Goal: Task Accomplishment & Management: Use online tool/utility

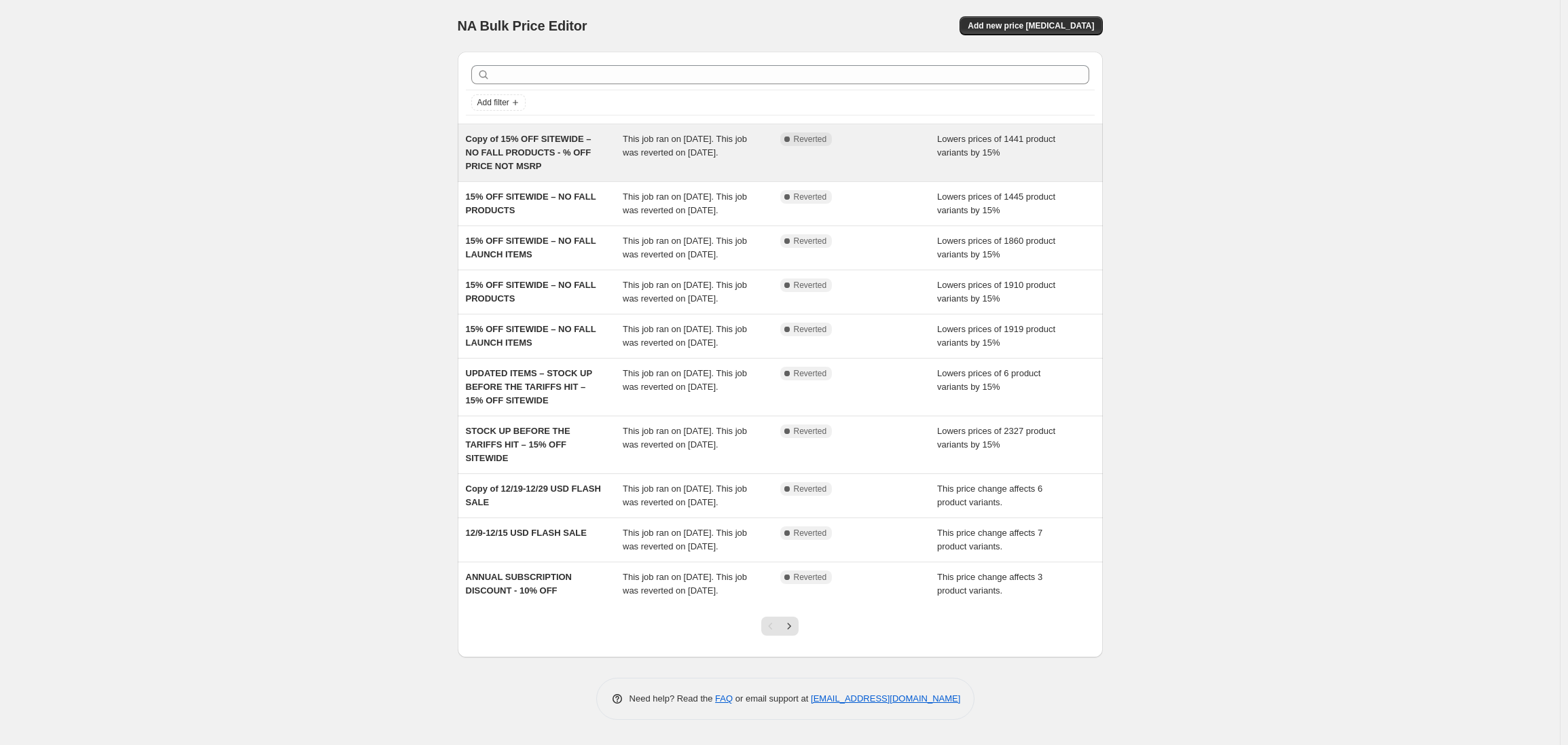
click at [578, 162] on div "Copy of 15% OFF SITEWIDE – NO FALL PRODUCTS - % OFF PRICE NOT MSRP" at bounding box center [544, 153] width 158 height 40
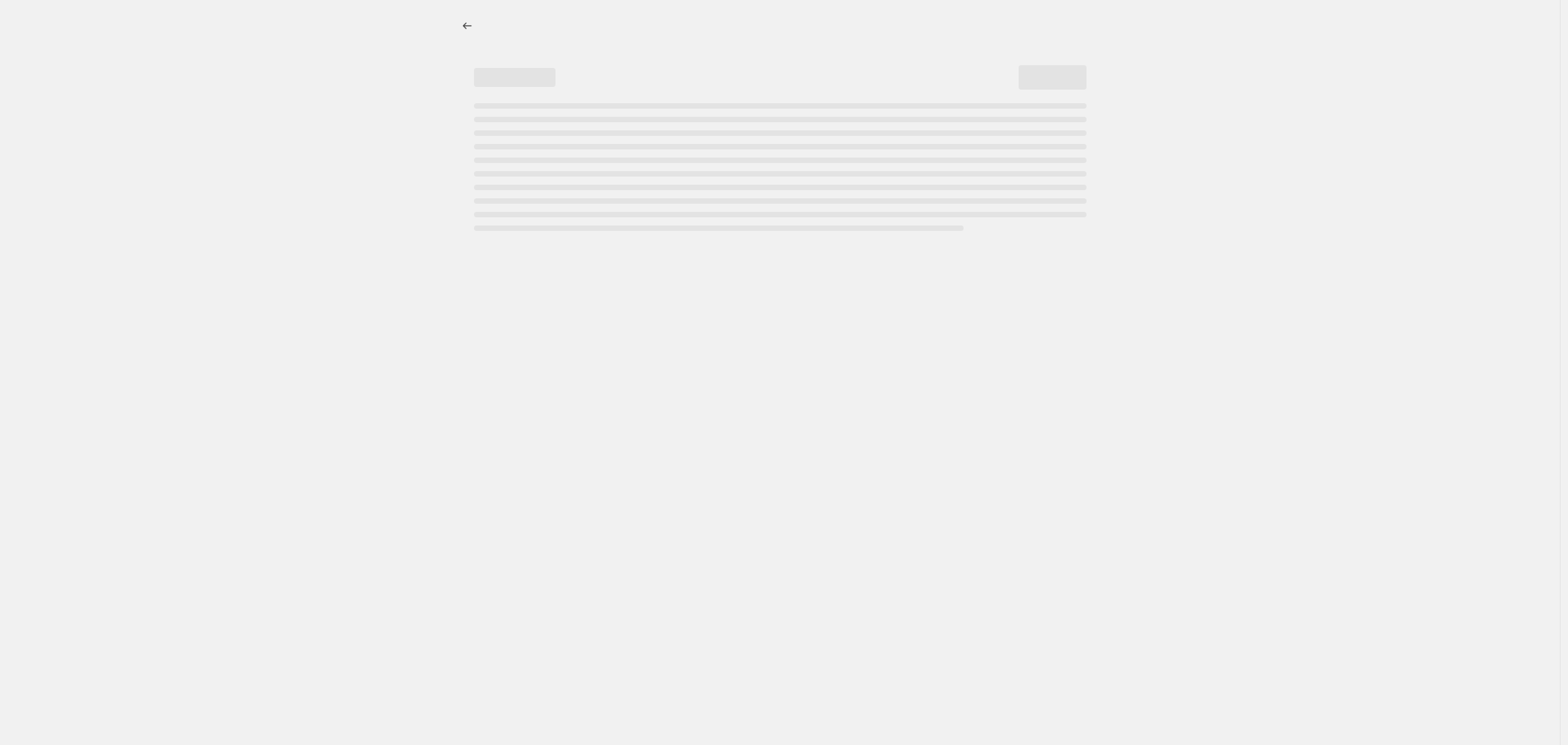
select select "percentage"
select select "product_status"
select select "not_equal"
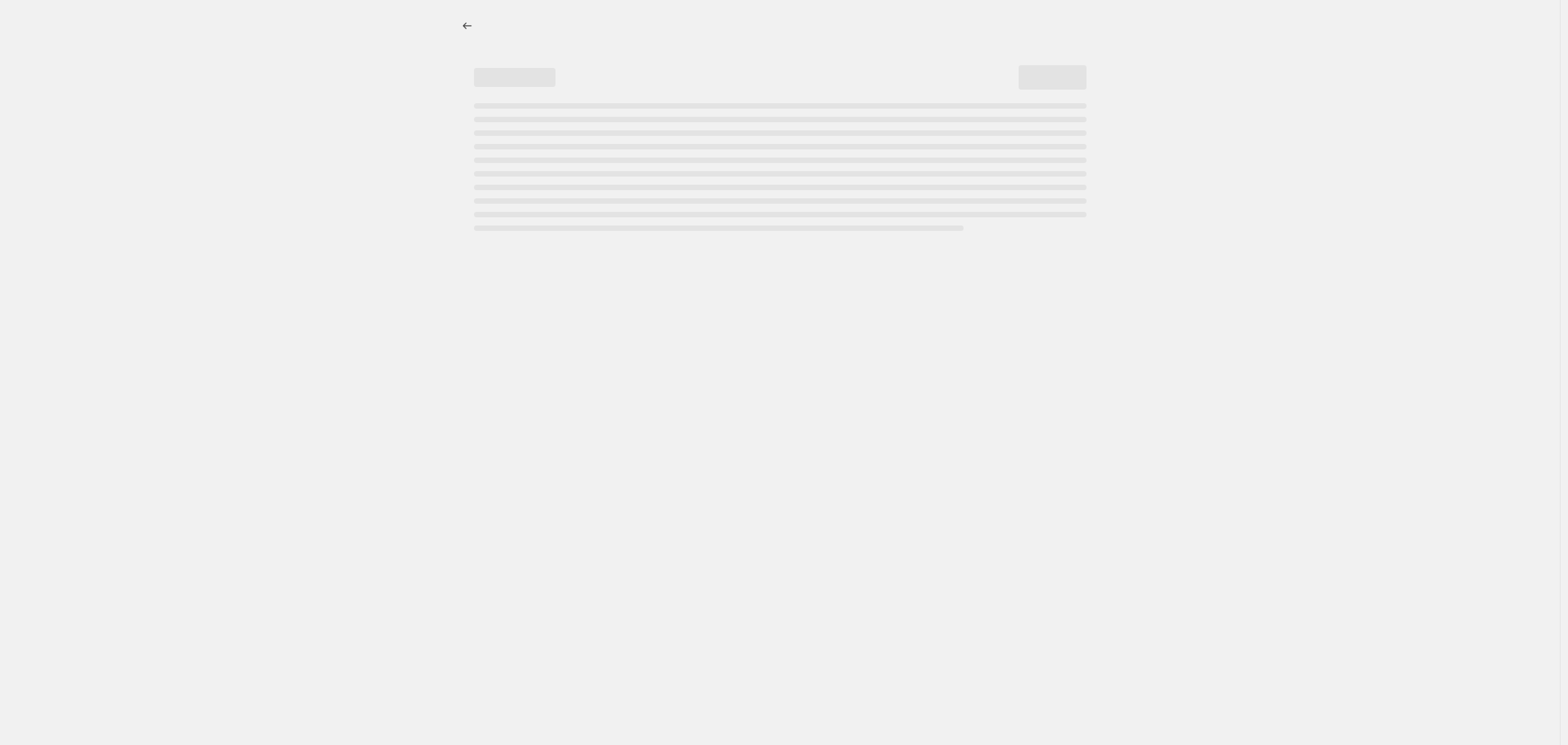
select select "not_equal"
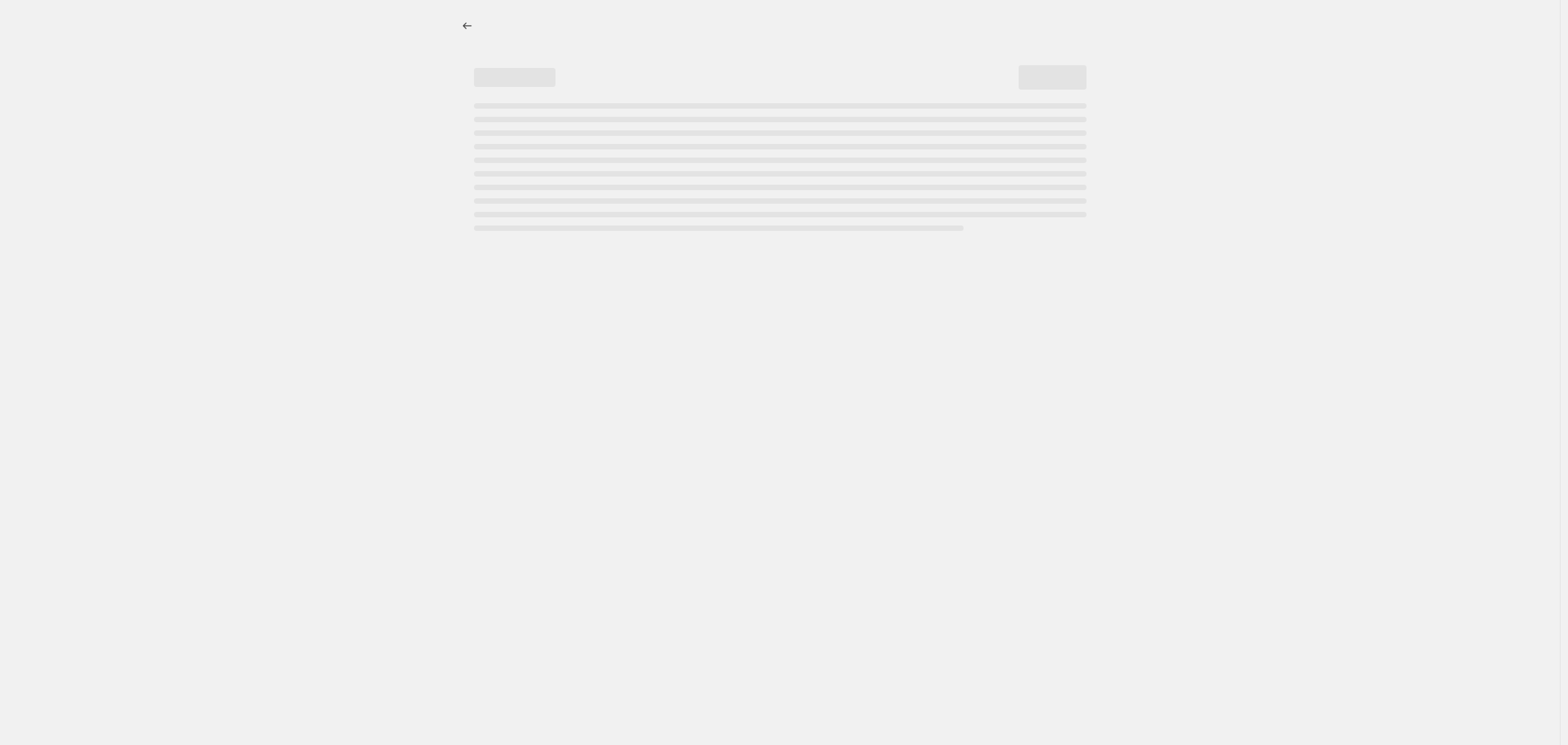
select select "not_equal"
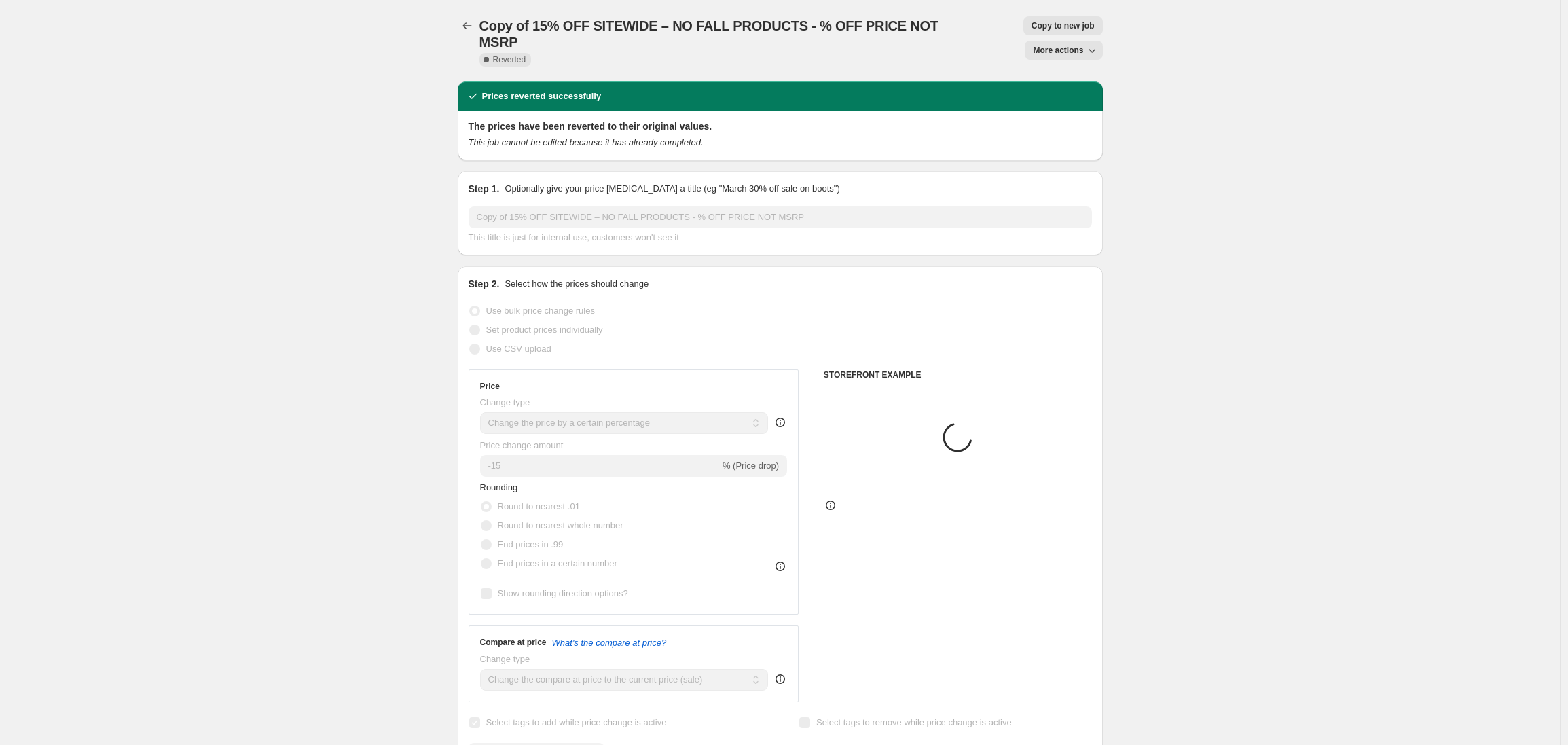
select select "tag"
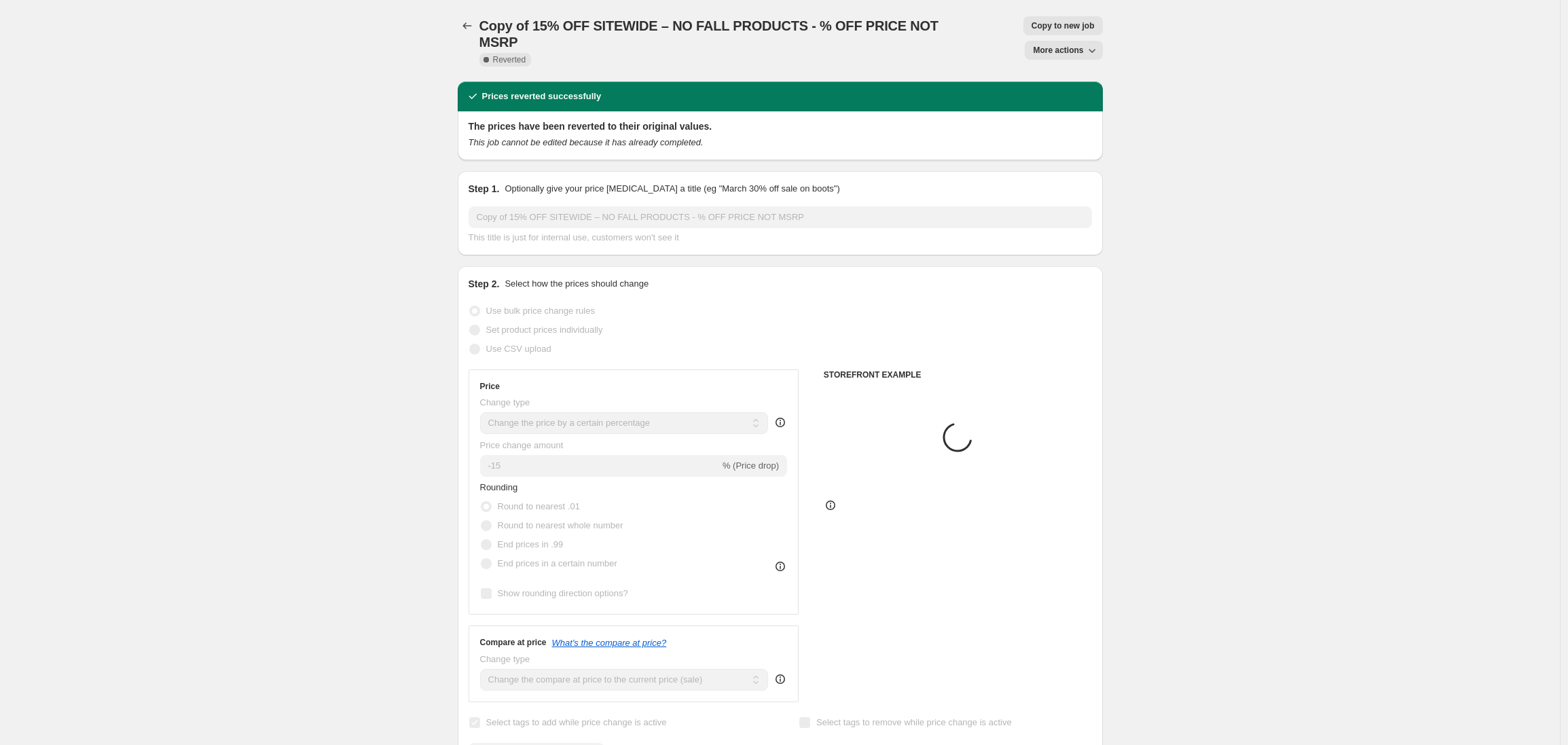
select select "tag"
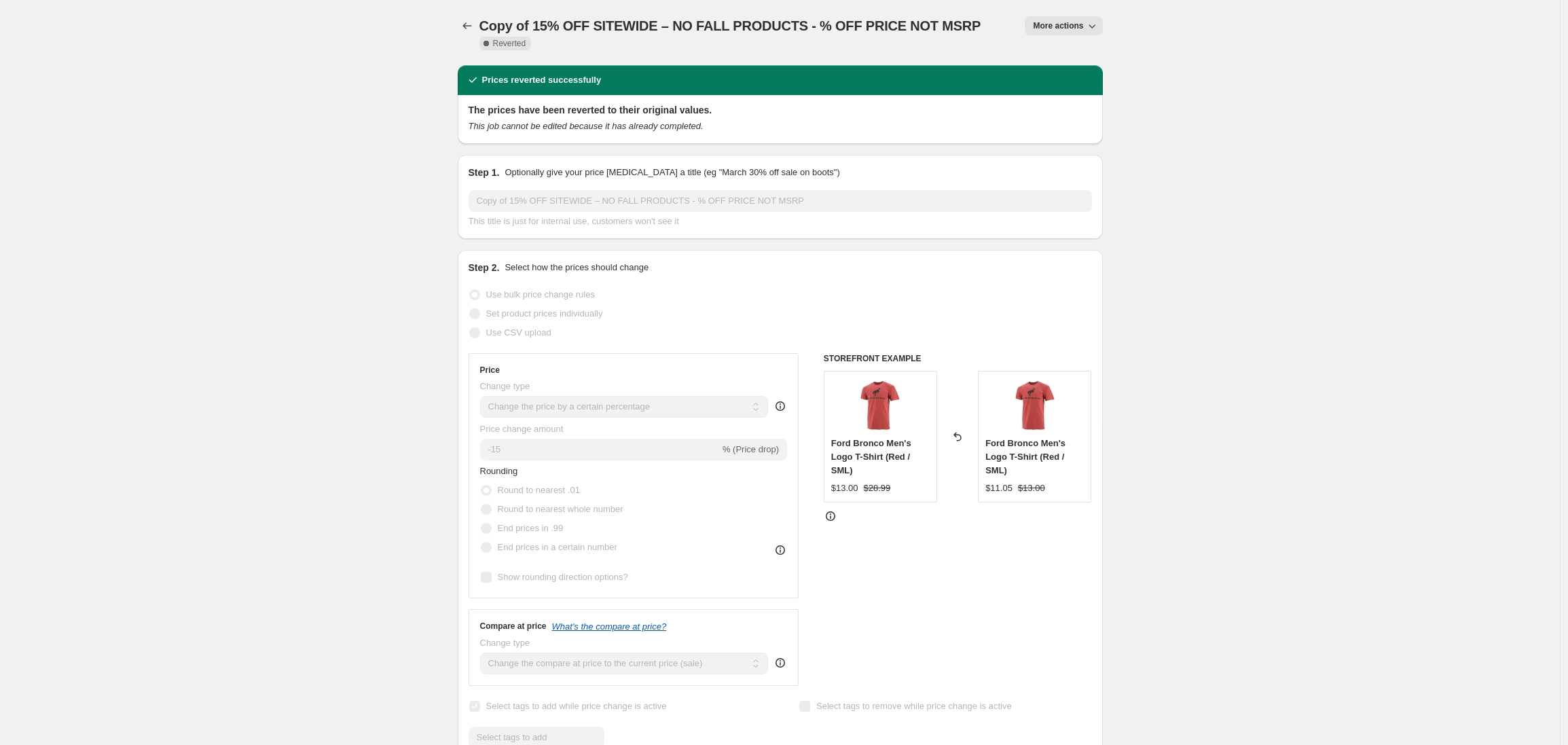
click at [1080, 28] on span "More actions" at bounding box center [1057, 25] width 50 height 11
click at [1075, 58] on span "Copy to new job" at bounding box center [1068, 54] width 63 height 10
select select "percentage"
select select "product_status"
select select "tag"
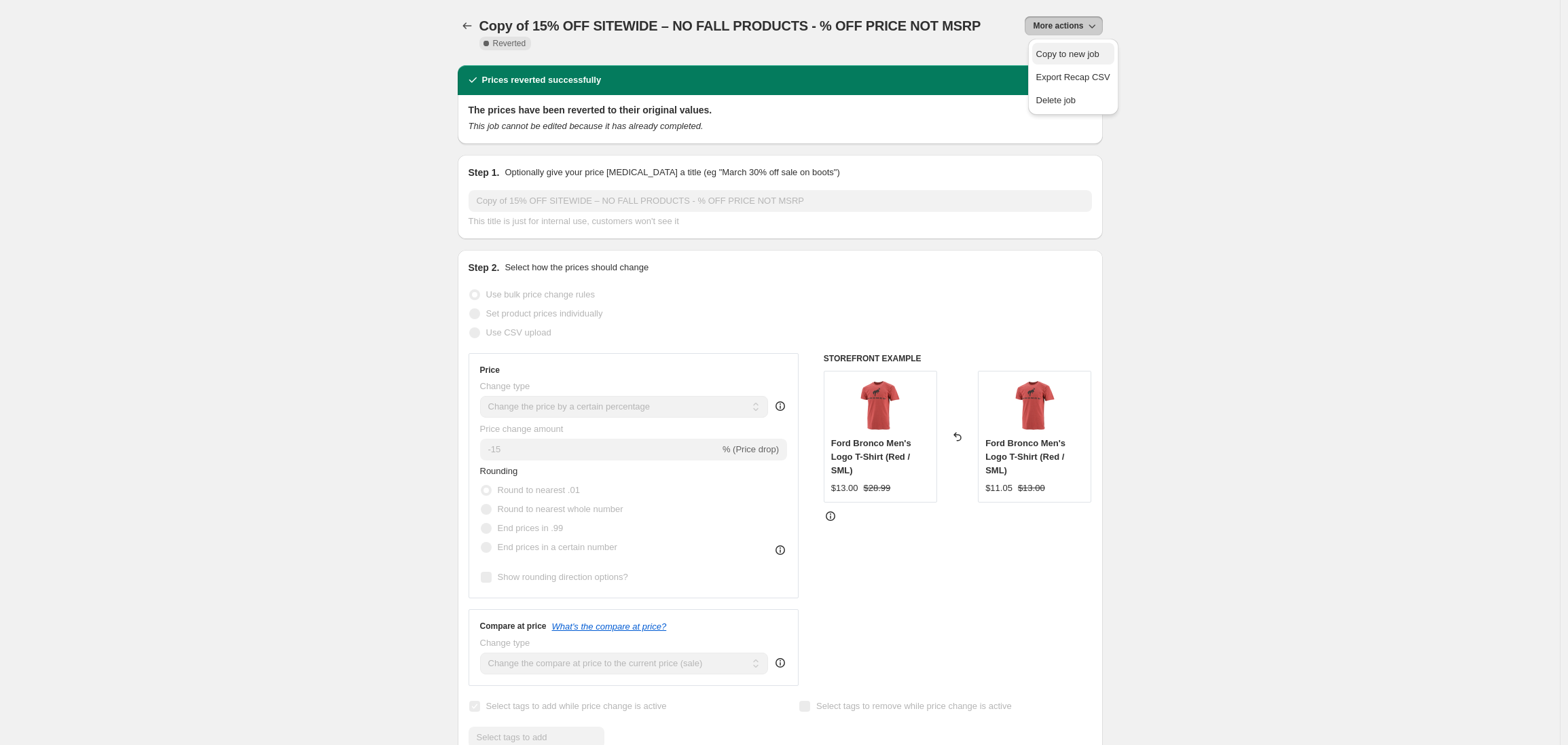
select select "not_equal"
select select "tag"
select select "not_equal"
select select "tag"
select select "not_equal"
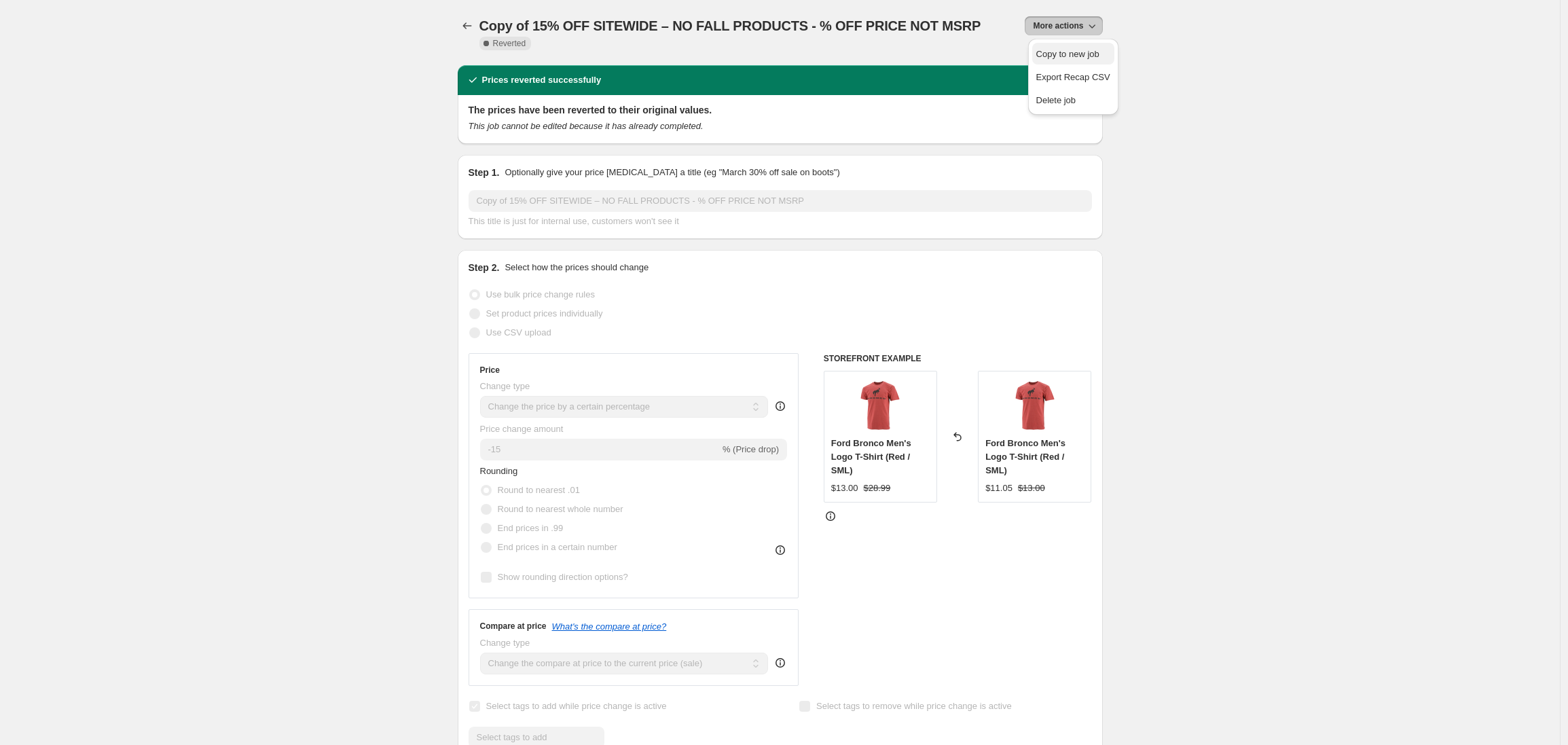
select select "tag"
select select "not_equal"
select select "tag"
select select "not_equal"
select select "tag"
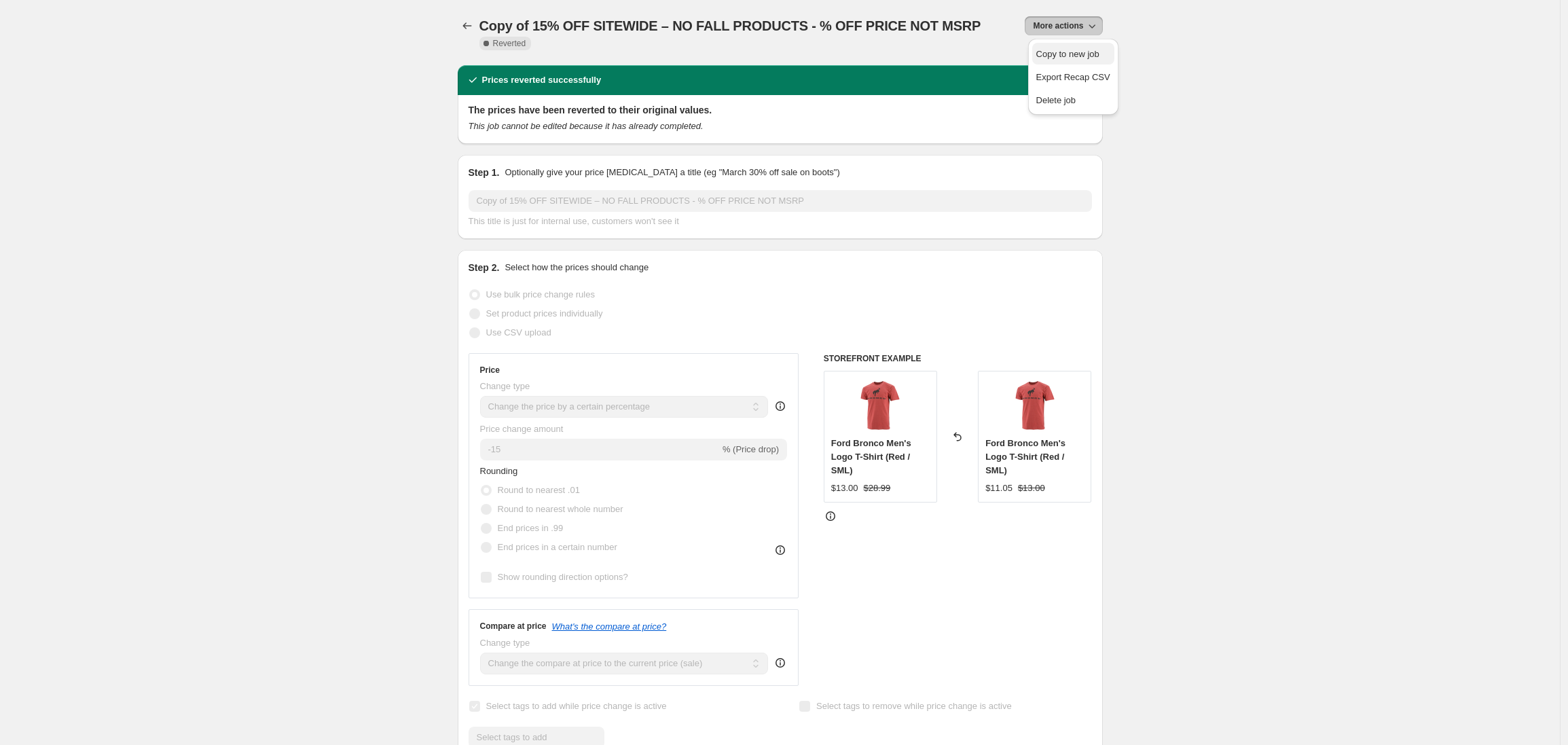
select select "not_equal"
select select "tag"
select select "not_equal"
select select "tag"
select select "not_equal"
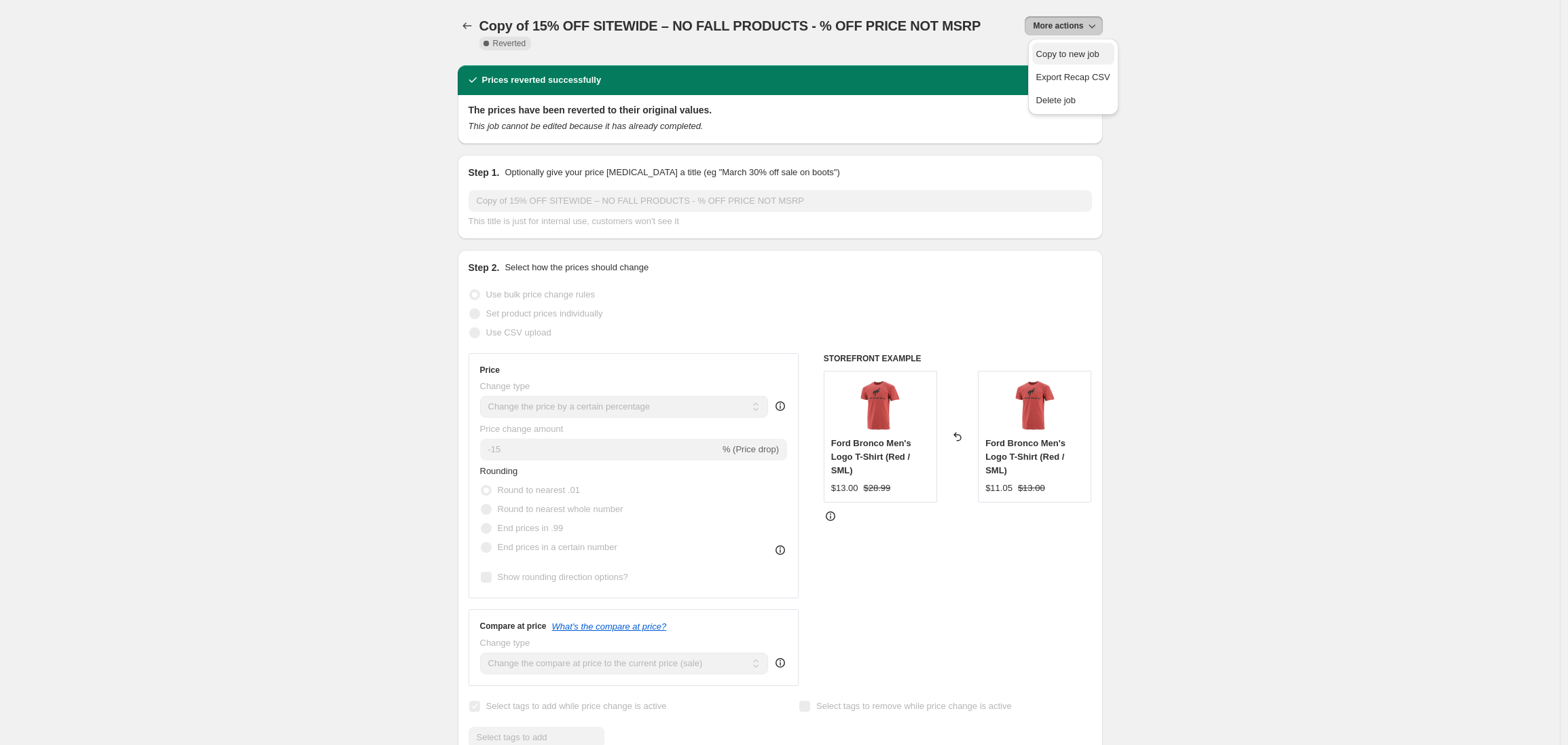
select select "tag"
select select "not_equal"
select select "tag"
select select "not_equal"
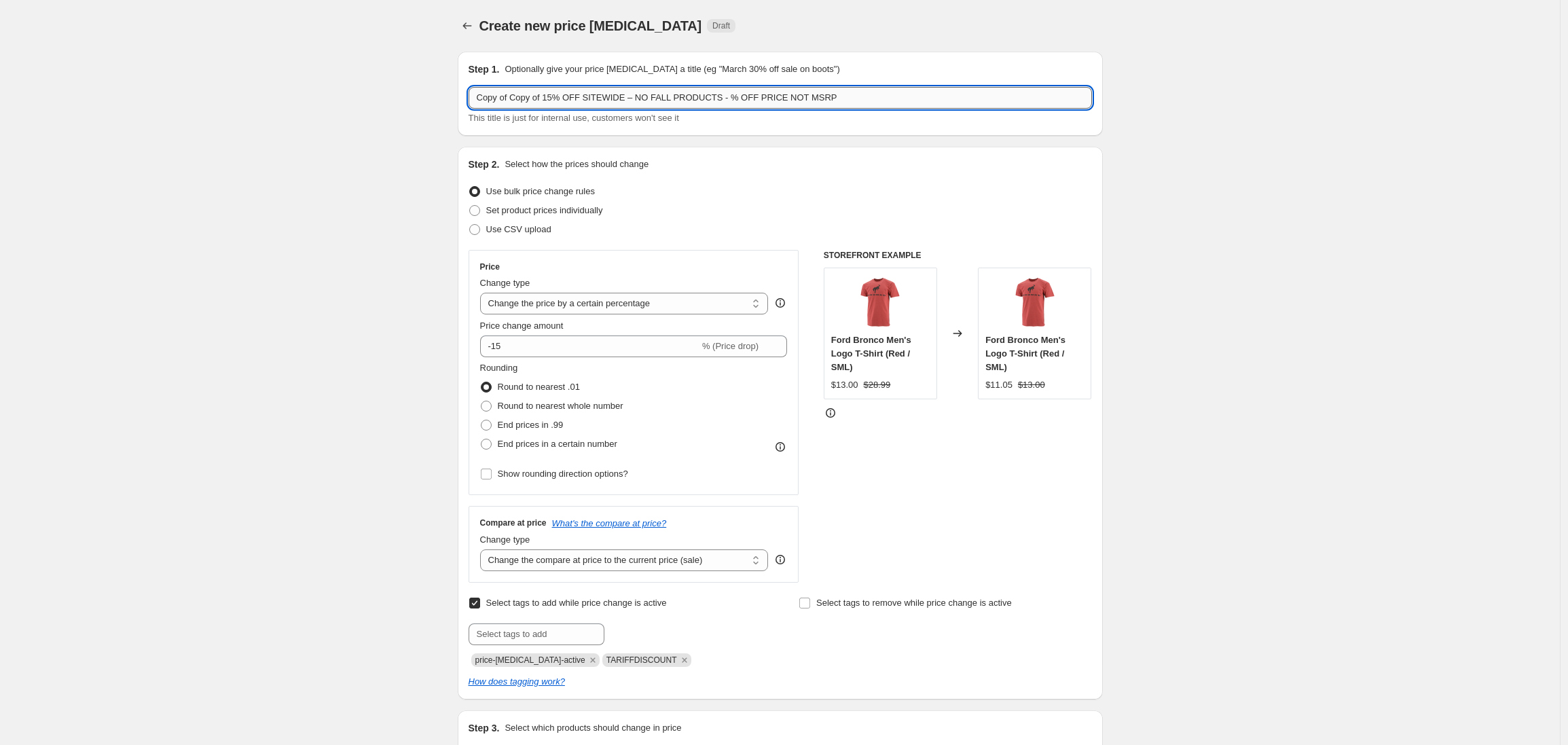
click at [554, 97] on input "Copy of Copy of 15% OFF SITEWIDE – NO FALL PRODUCTS - % OFF PRICE NOT MSRP" at bounding box center [781, 97] width 624 height 22
drag, startPoint x: 551, startPoint y: 98, endPoint x: 438, endPoint y: 97, distance: 113.0
type input "FIXED - 15% OFF SITEWIDE – NO FALL PRODUCTS - % OFF PRICE NOT MSRP"
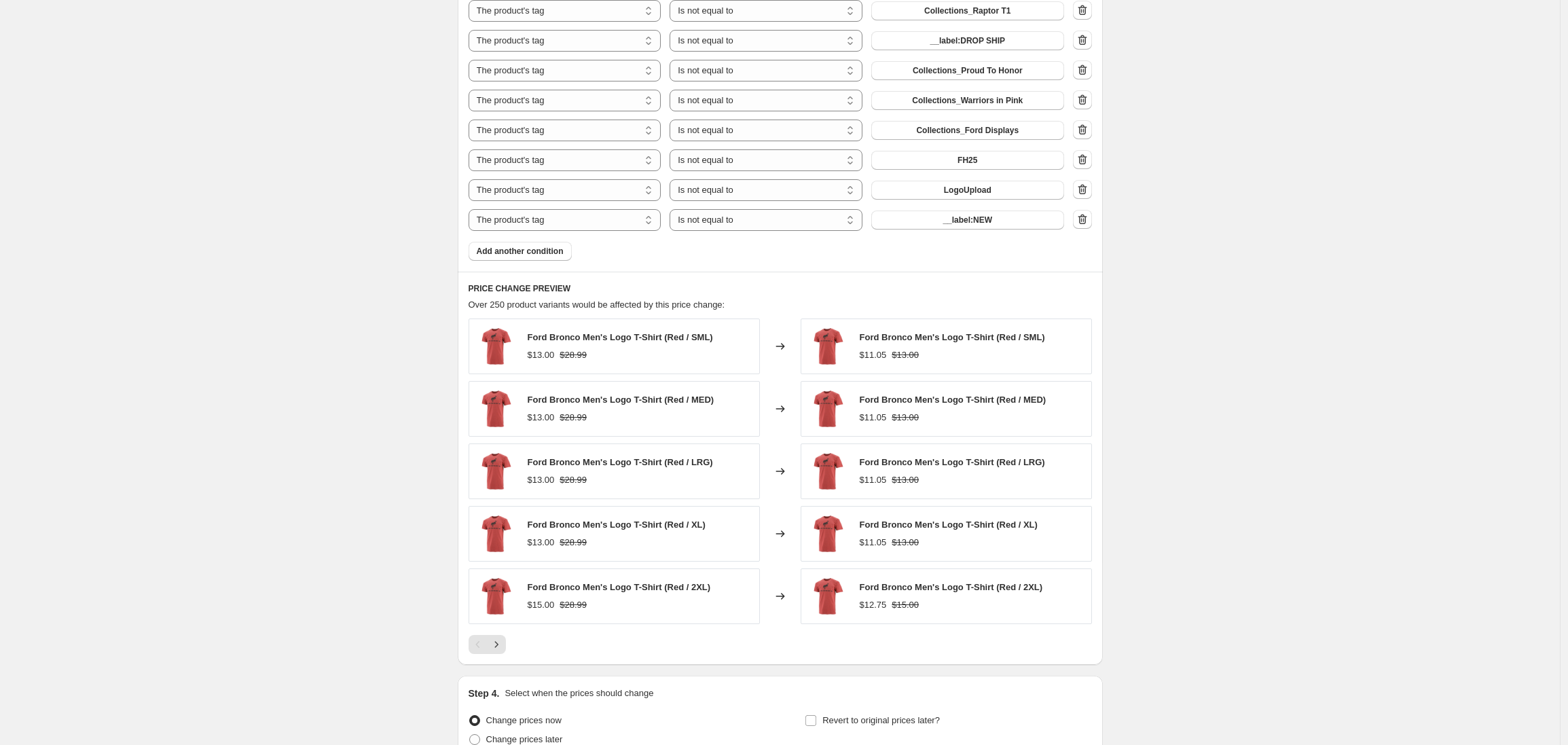
scroll to position [1141, 0]
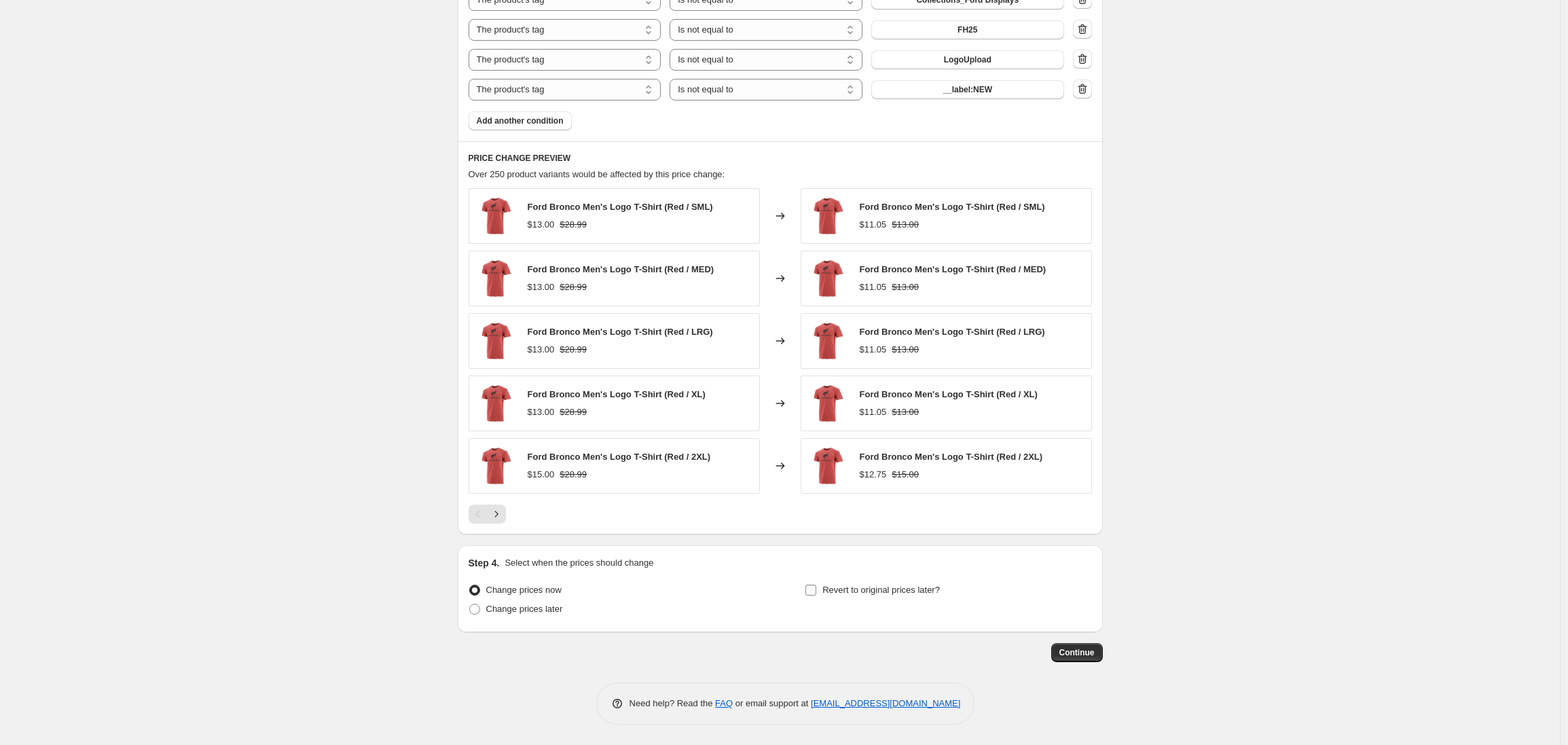
click at [816, 589] on input "Revert to original prices later?" at bounding box center [811, 590] width 11 height 11
checkbox input "true"
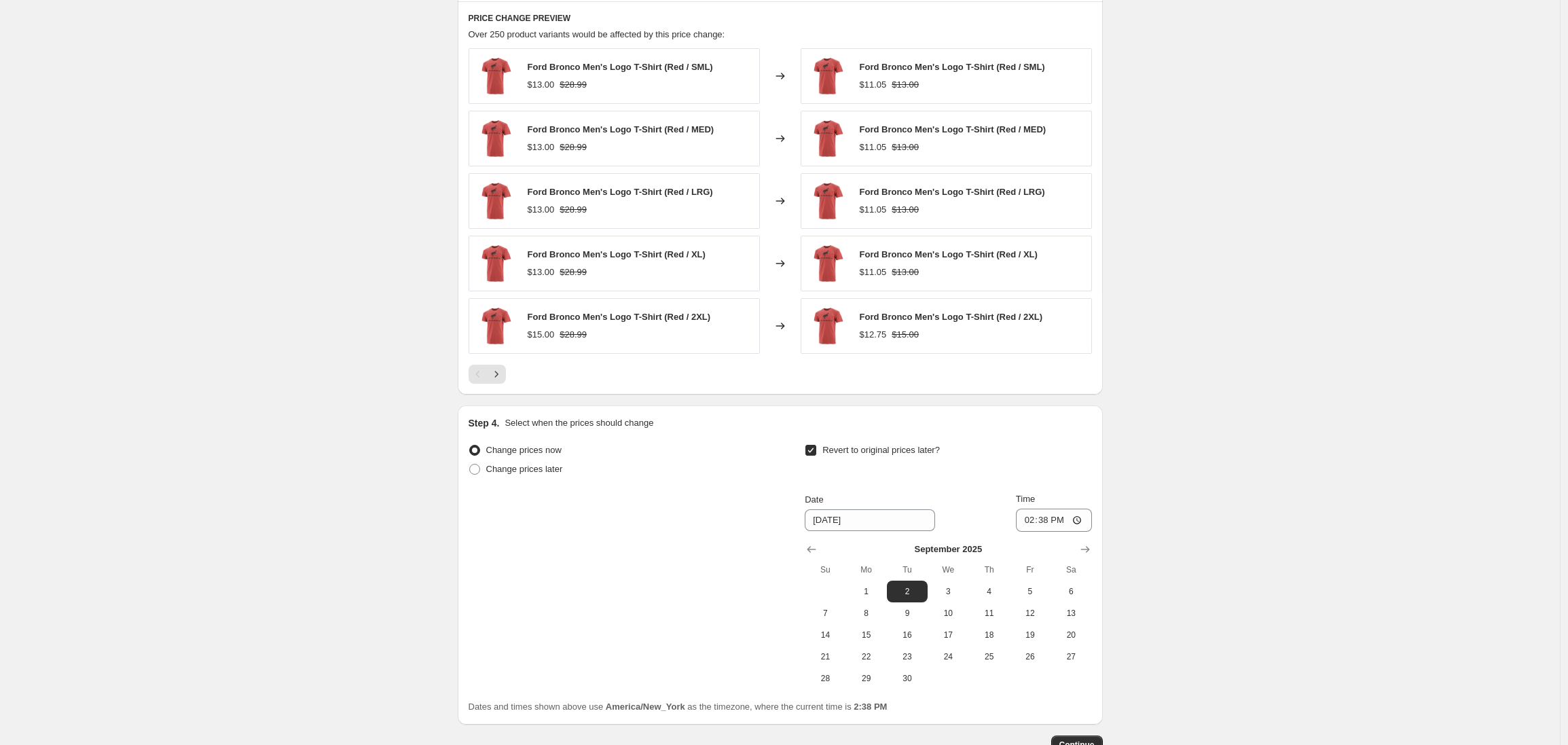
scroll to position [1373, 0]
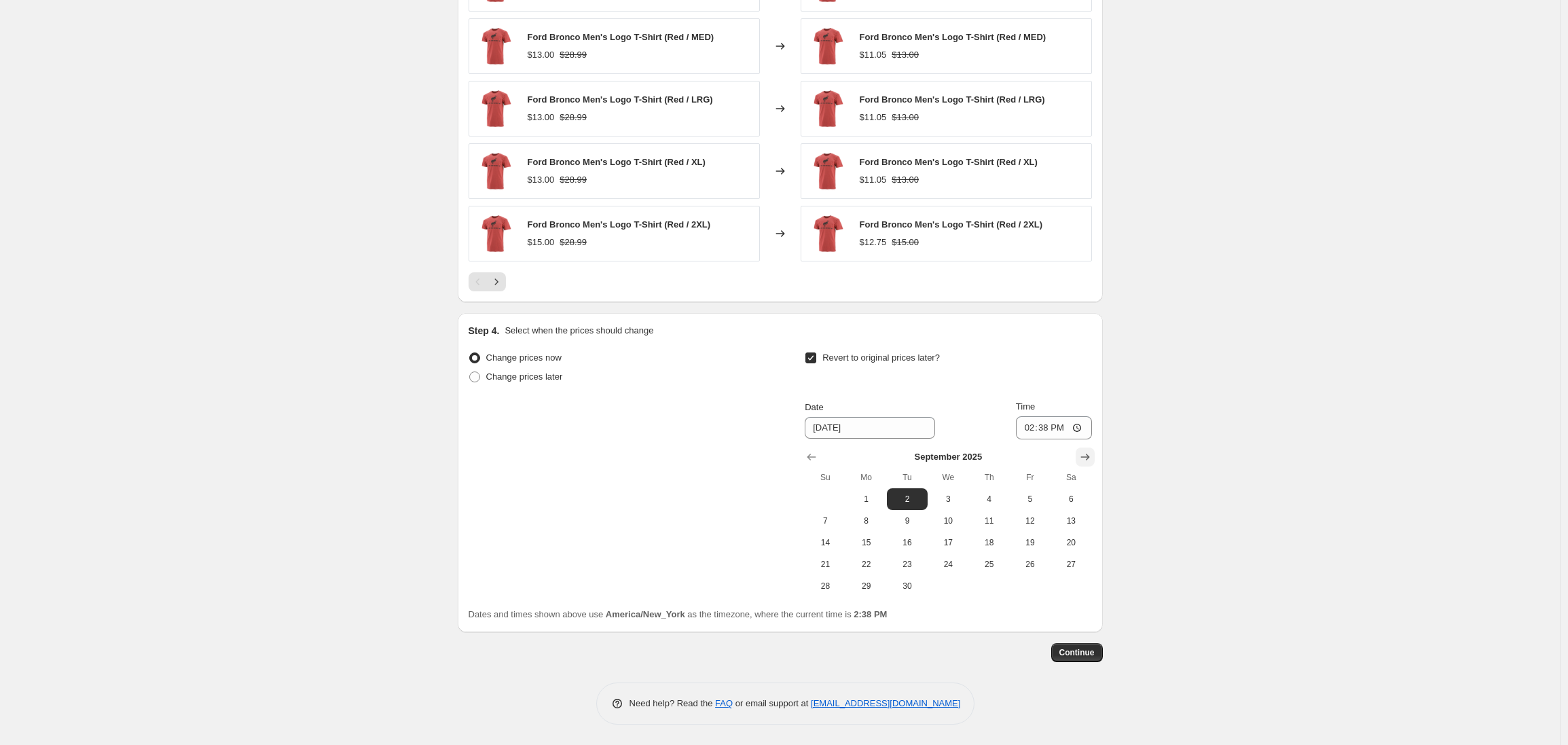
click at [1084, 458] on icon "Show next month, October 2025" at bounding box center [1085, 457] width 13 height 13
click at [808, 457] on icon "Show previous month, September 2025" at bounding box center [811, 457] width 13 height 13
click at [865, 540] on span "15" at bounding box center [867, 542] width 30 height 11
type input "9/15/2025"
click at [1030, 428] on input "14:38" at bounding box center [1054, 428] width 76 height 23
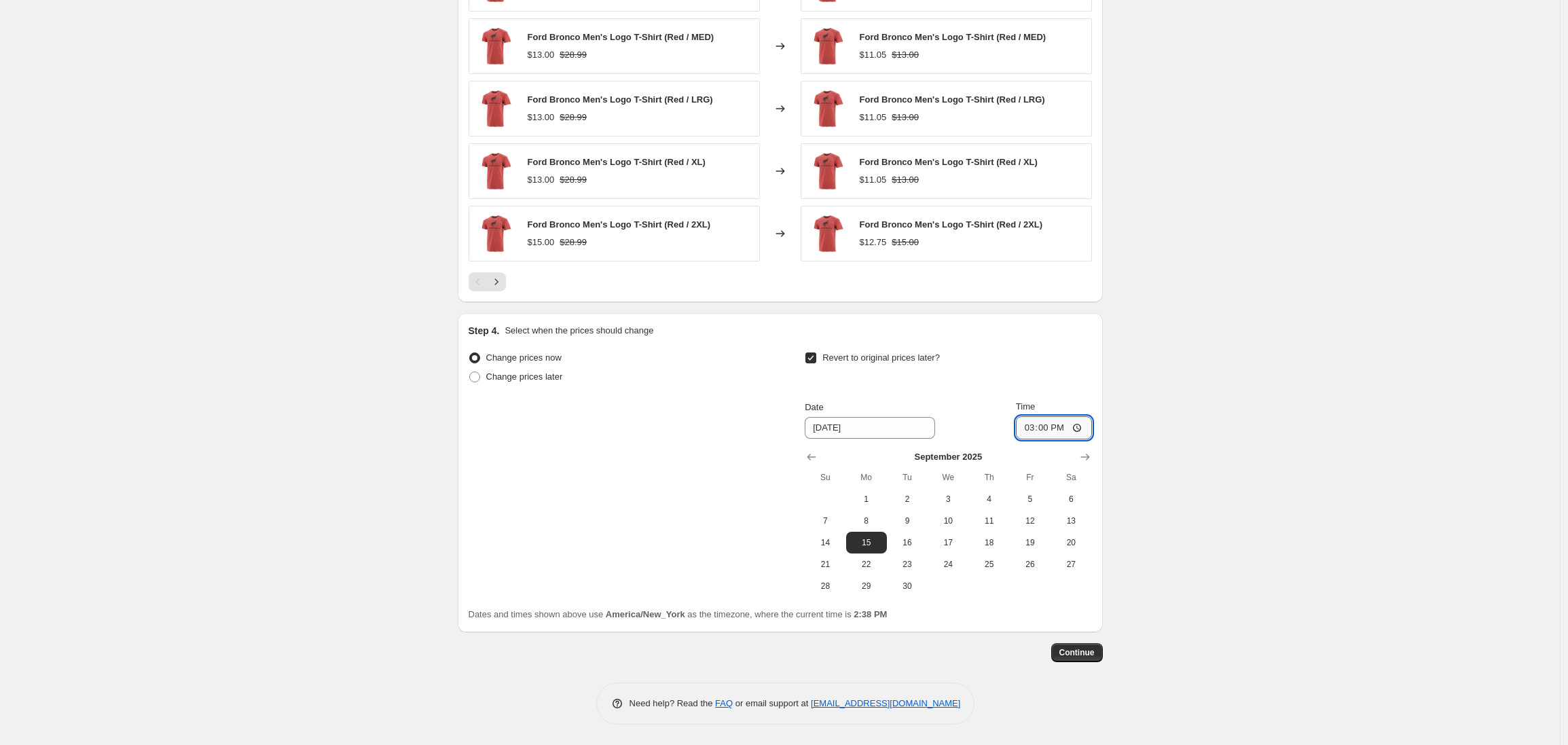
type input "03:00"
click at [1081, 656] on span "Continue" at bounding box center [1077, 652] width 35 height 11
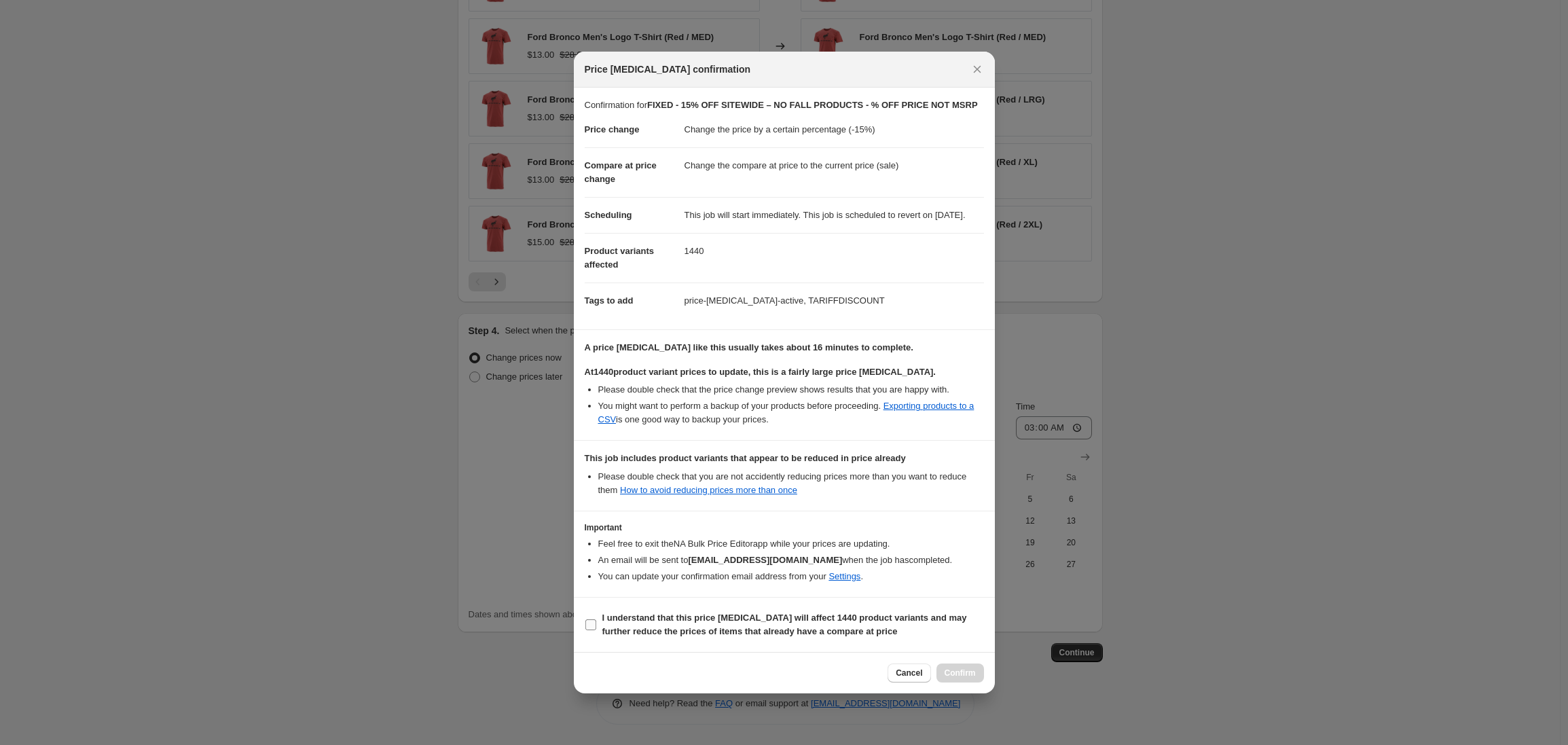
click at [594, 631] on input "I understand that this price change job will affect 1440 product variants and m…" at bounding box center [591, 625] width 11 height 11
checkbox input "true"
click at [960, 678] on span "Confirm" at bounding box center [960, 673] width 31 height 11
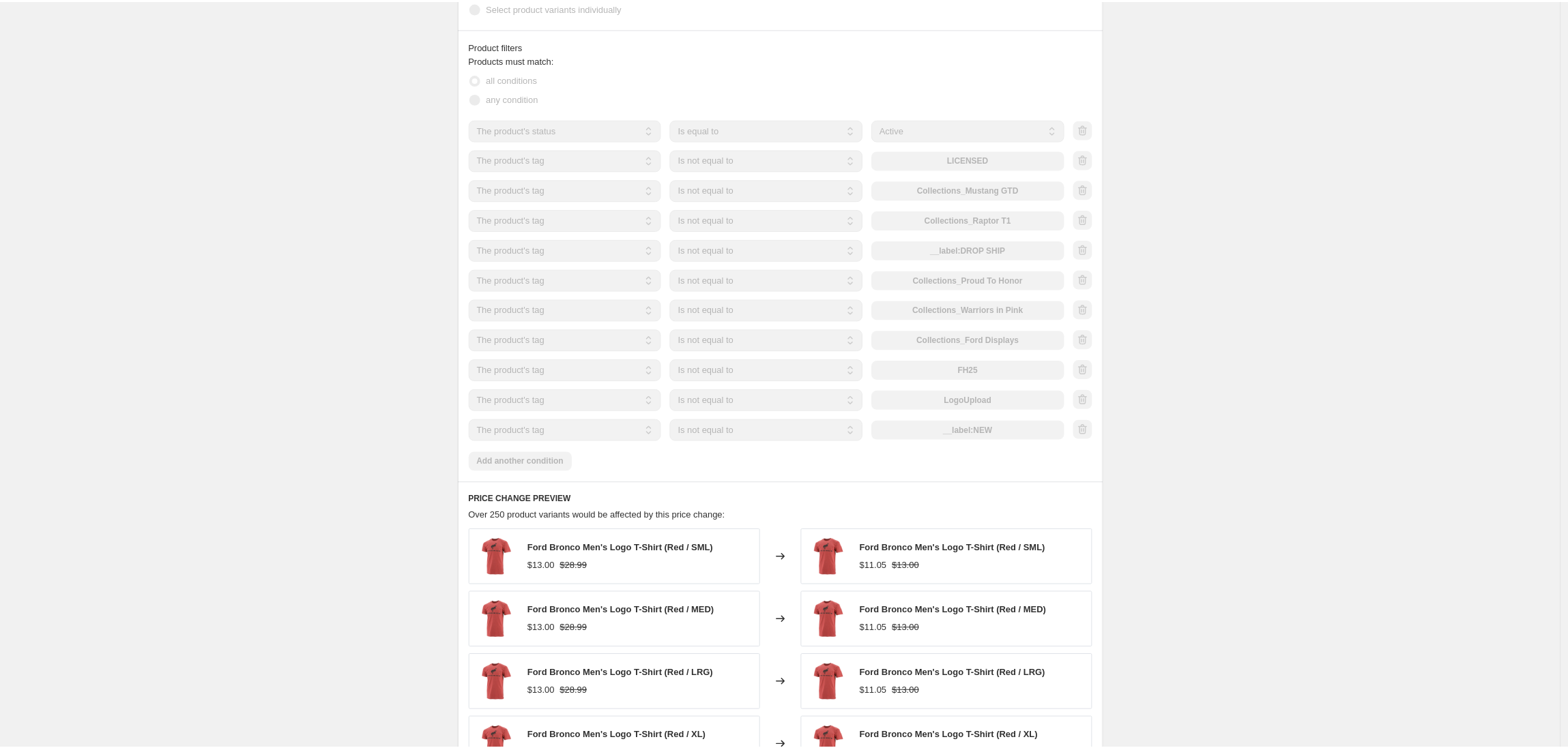
scroll to position [327, 0]
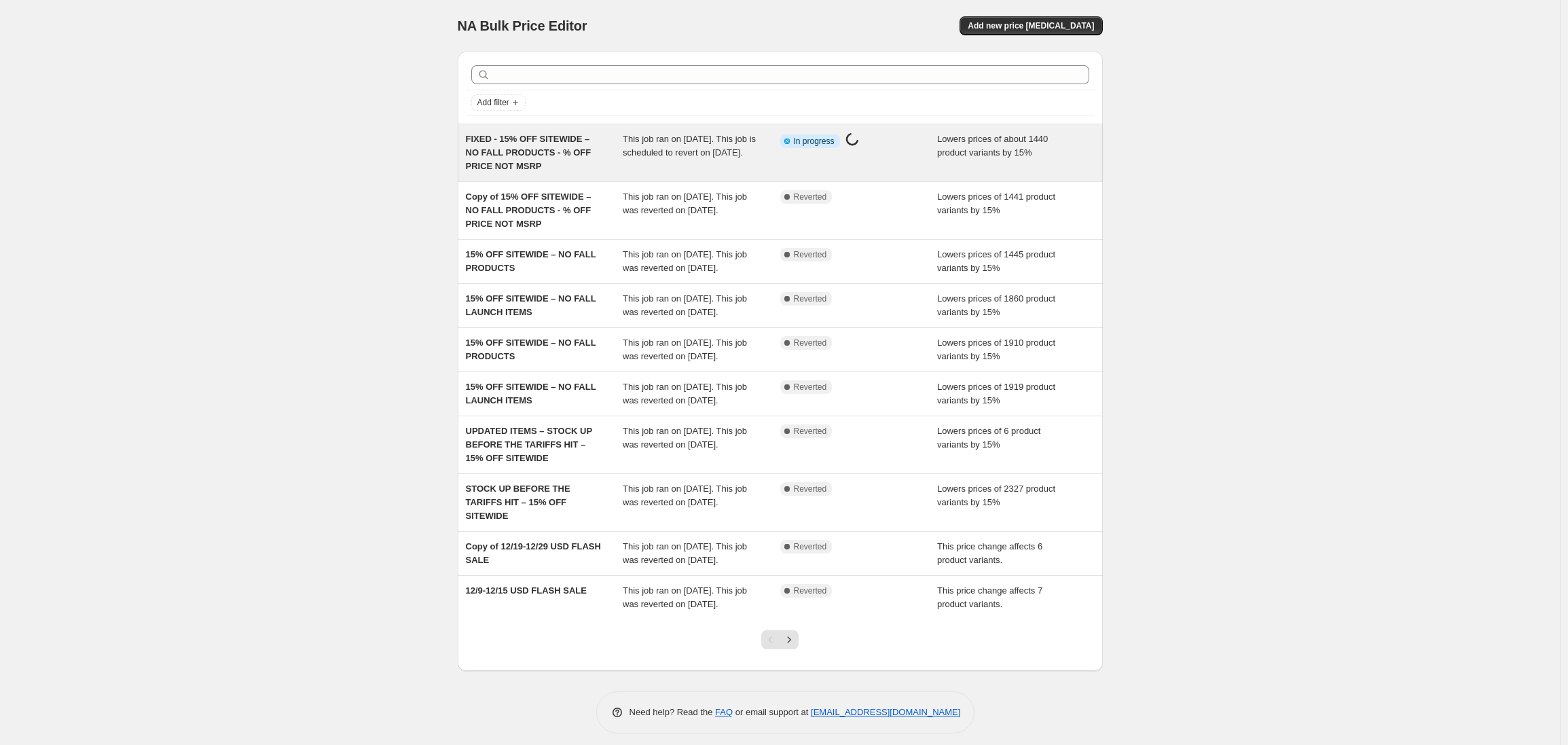
click at [550, 152] on span "FIXED - 15% OFF SITEWIDE – NO FALL PRODUCTS - % OFF PRICE NOT MSRP" at bounding box center [529, 153] width 126 height 37
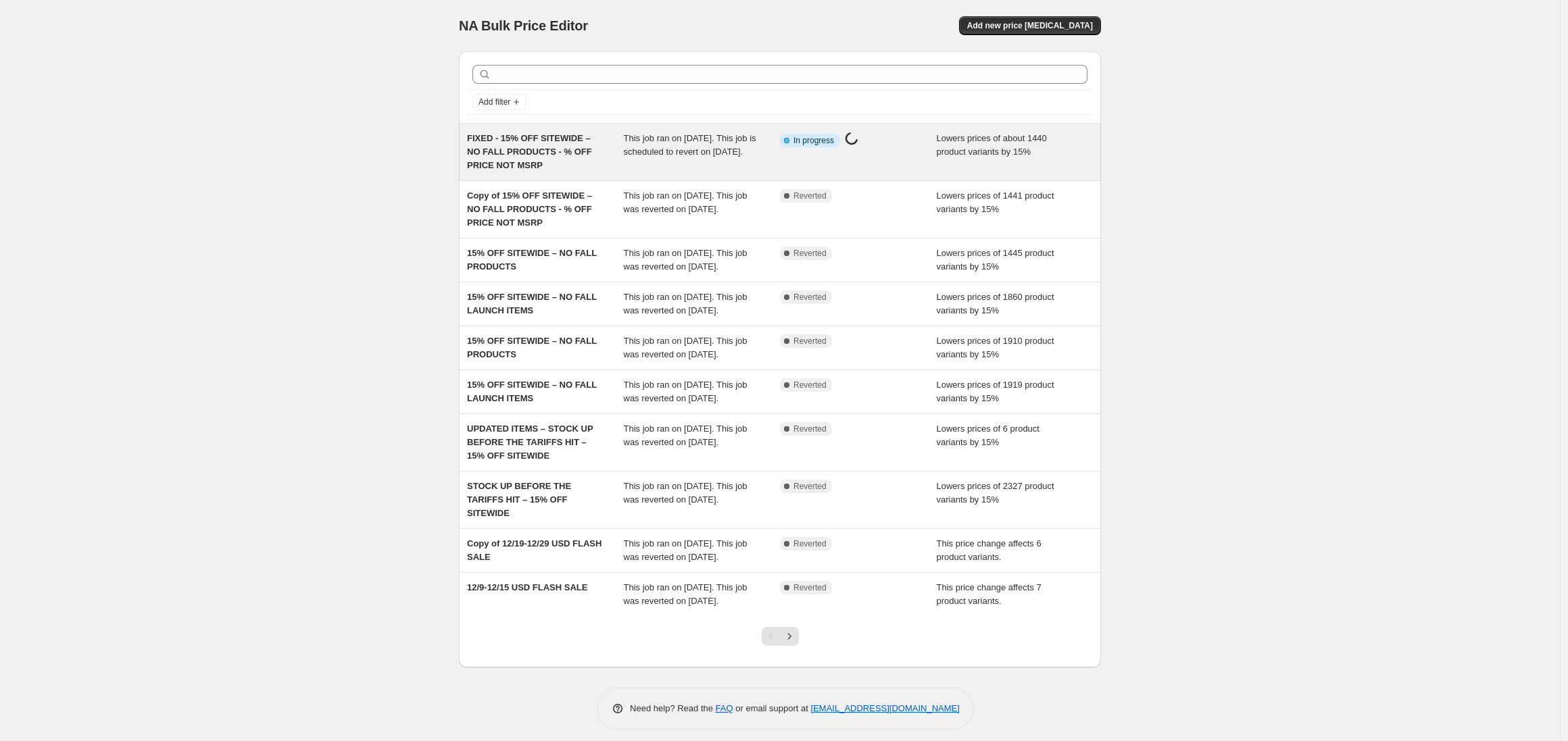
select select "percentage"
select select "not_equal"
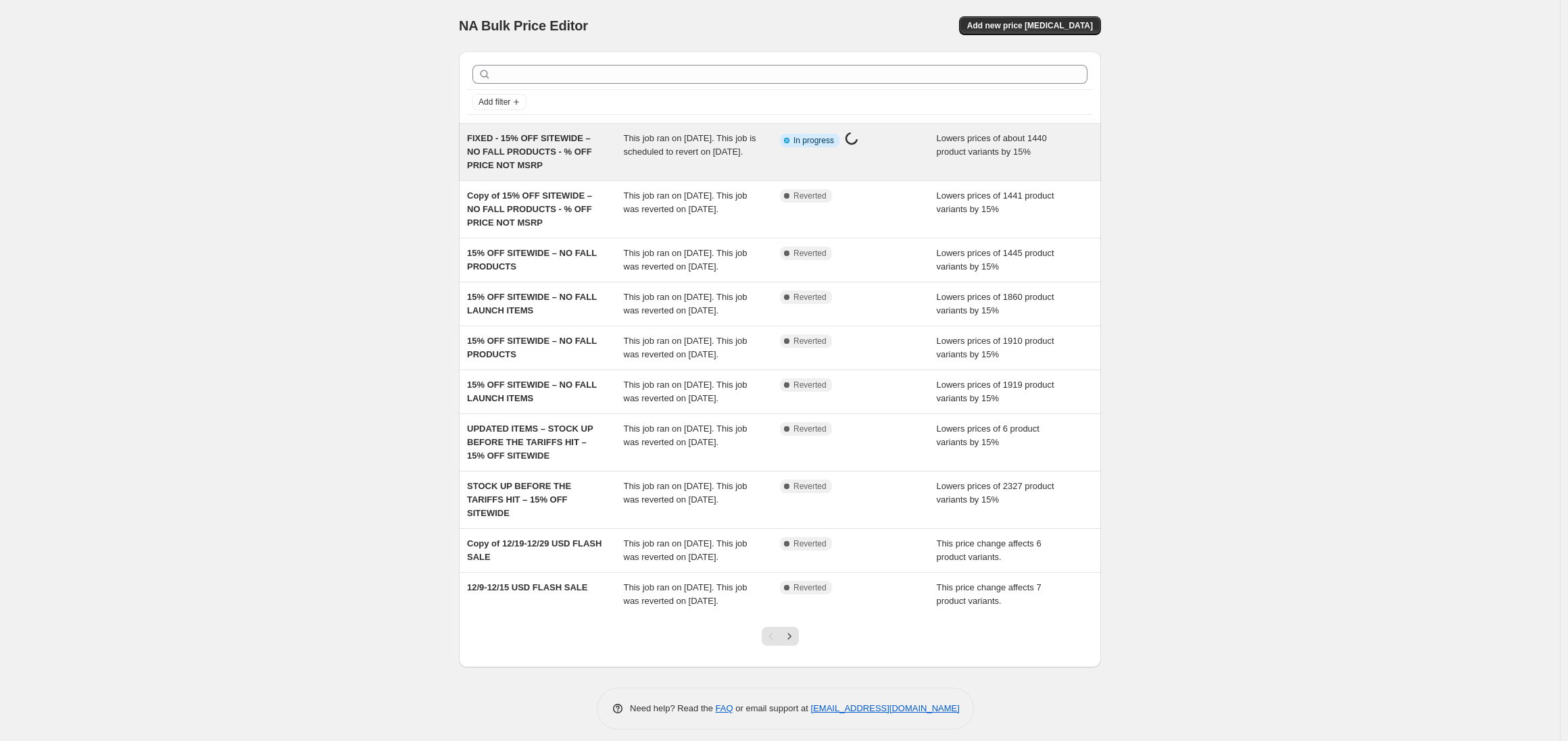
select select "not_equal"
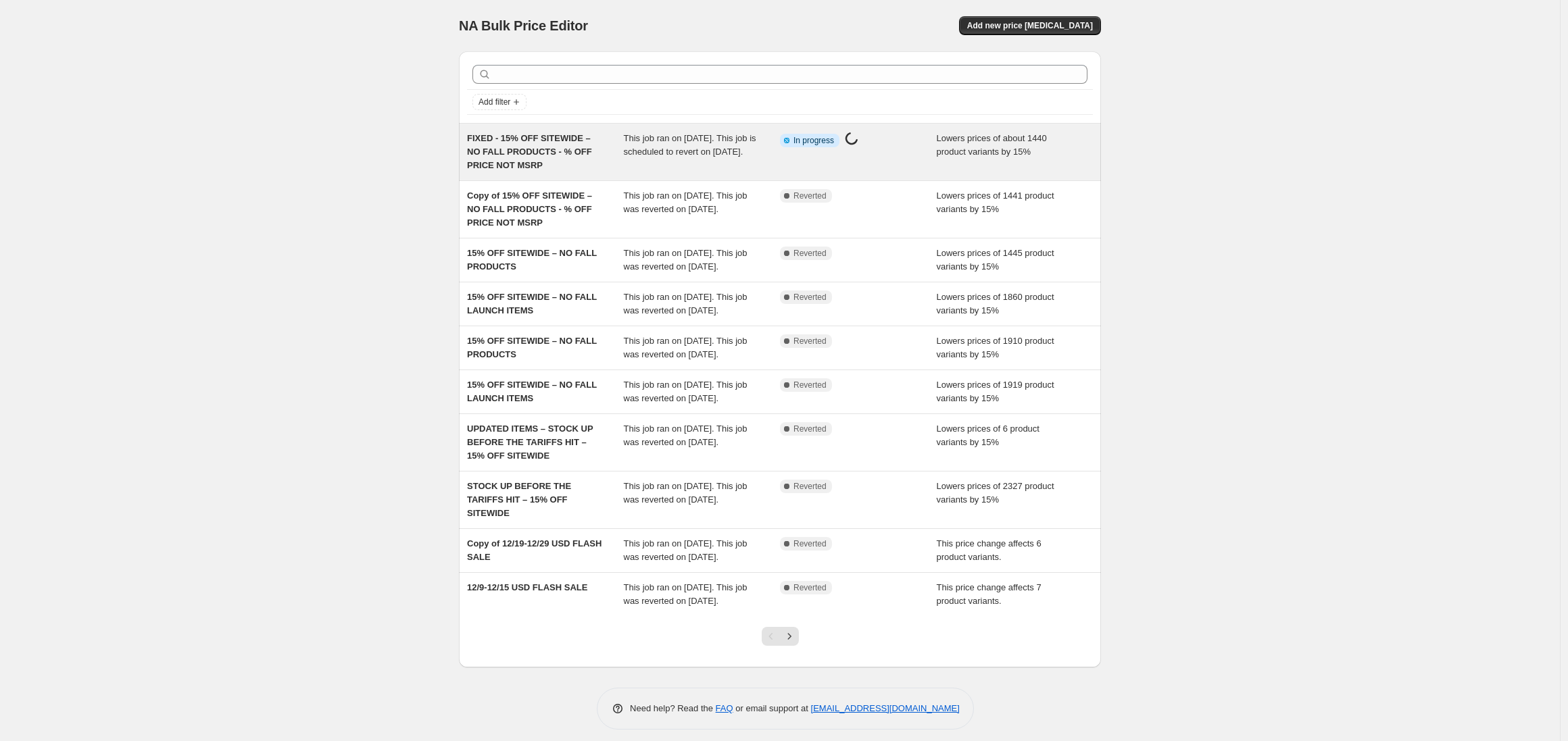
select select "not_equal"
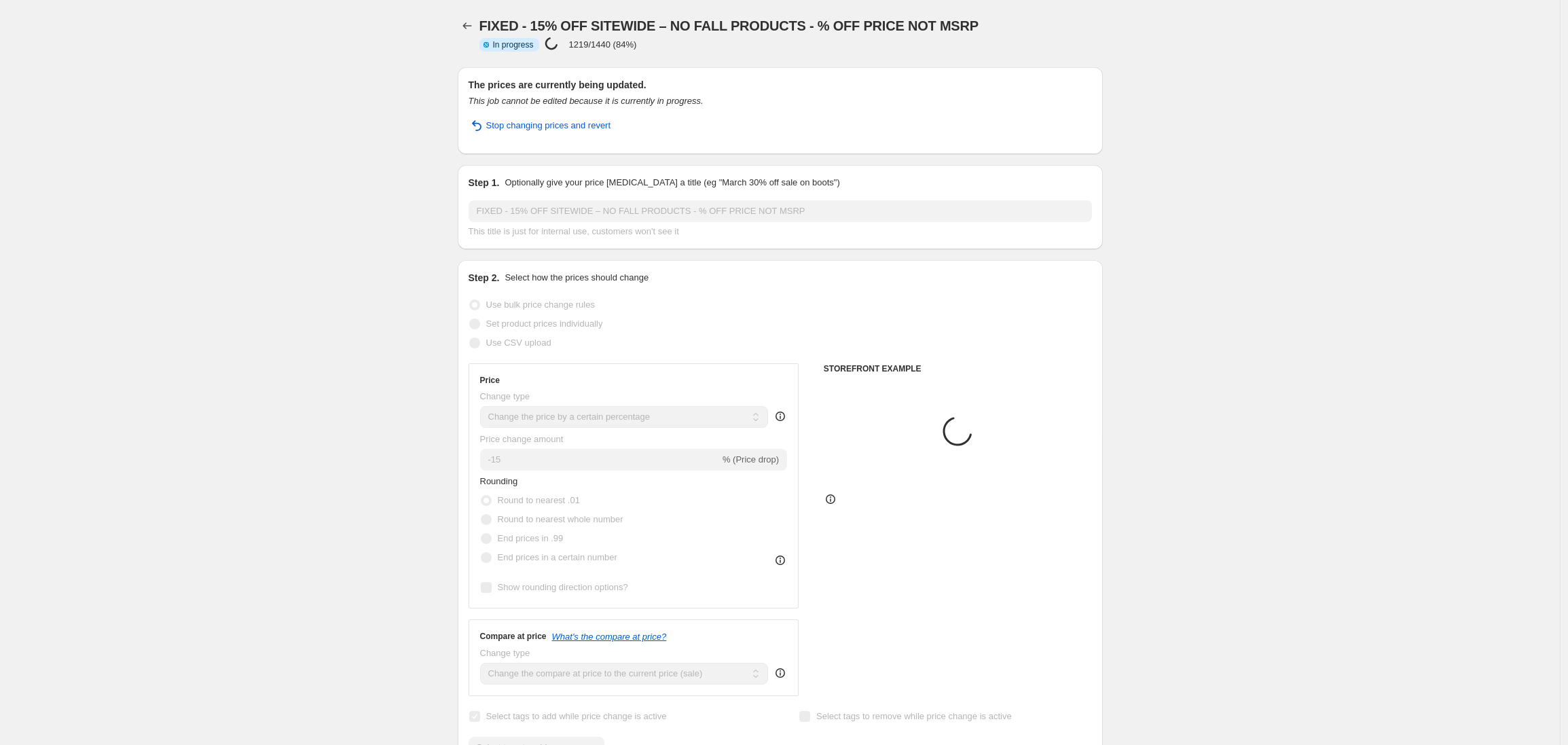
select select "tag"
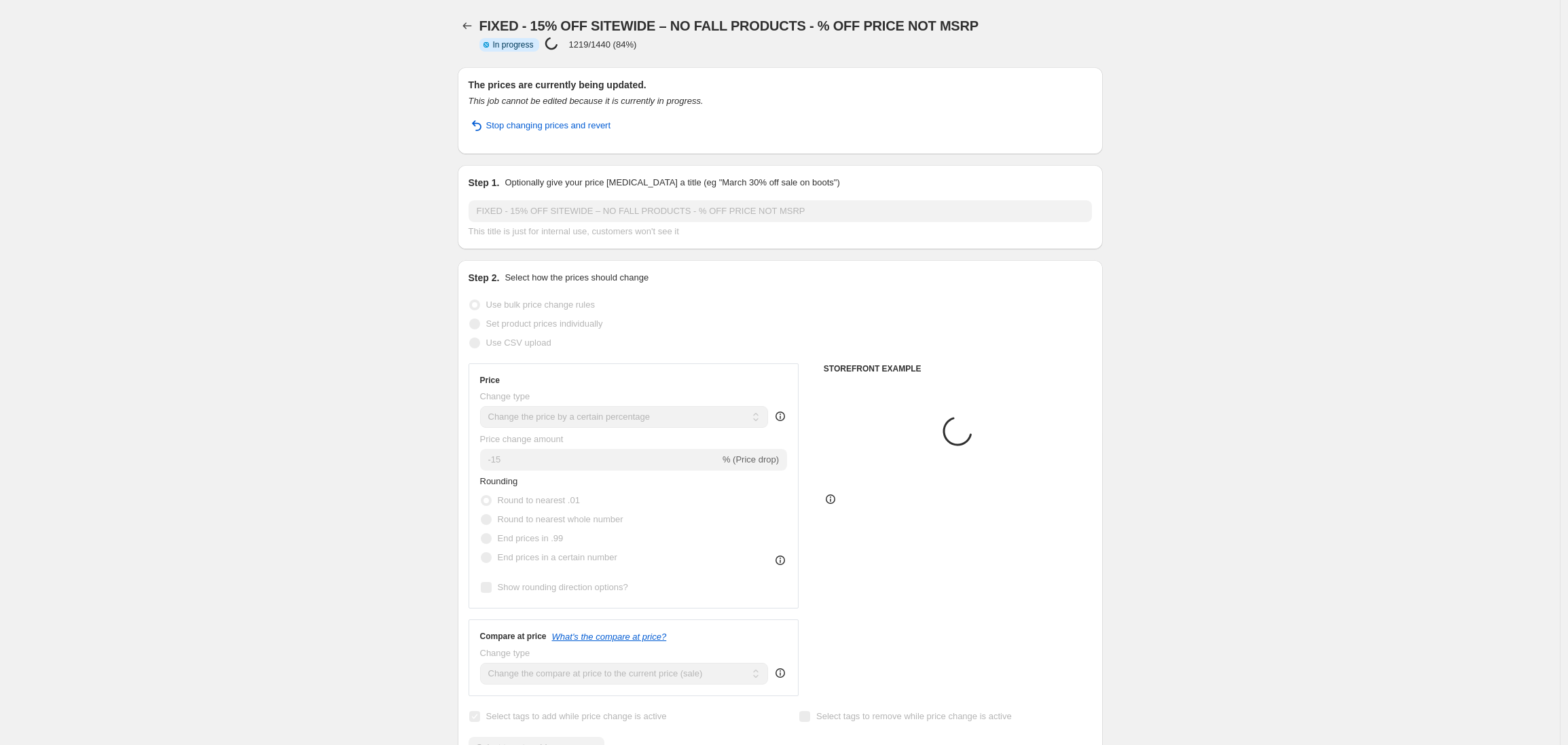
select select "tag"
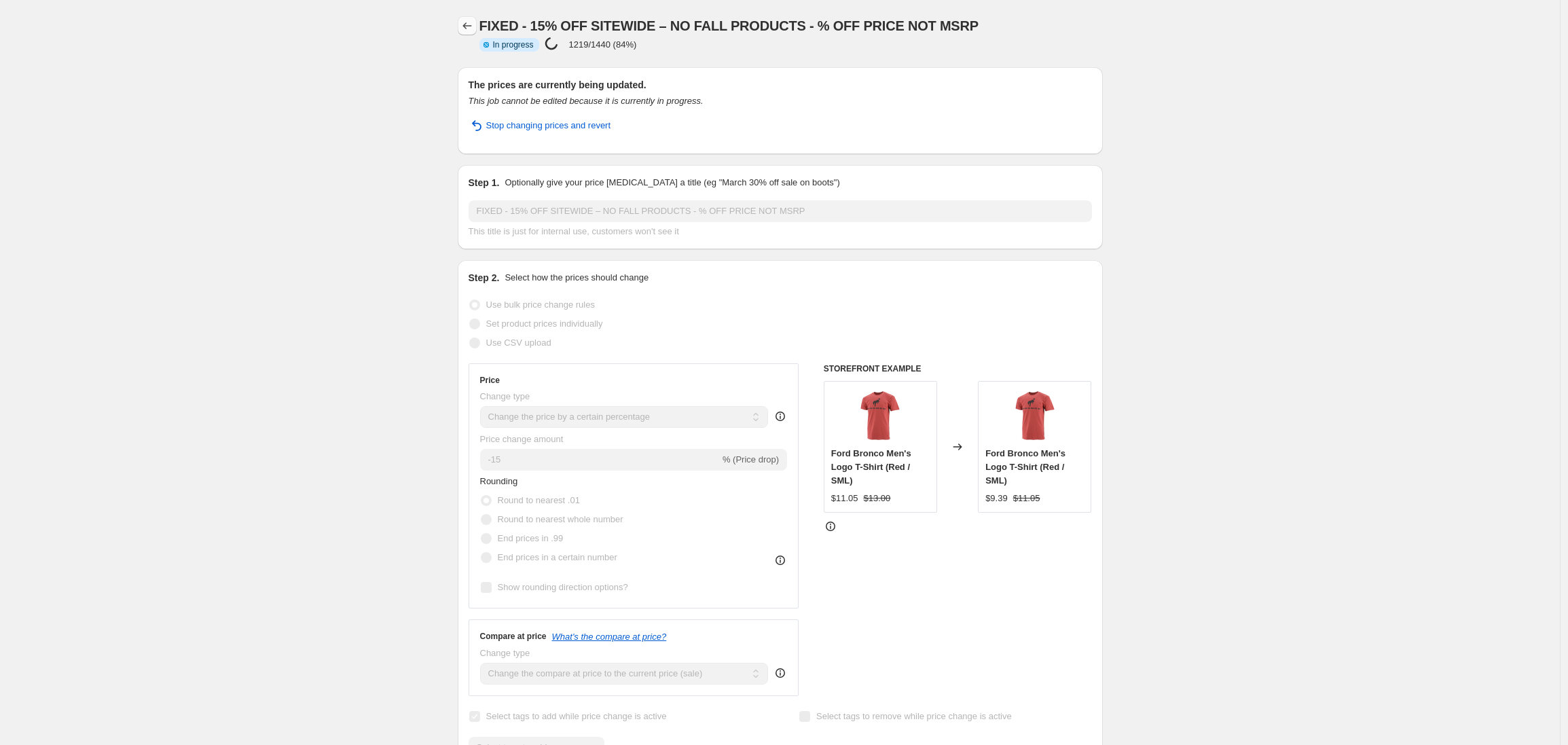
click at [470, 26] on icon "Price change jobs" at bounding box center [467, 25] width 13 height 13
